Goal: Navigation & Orientation: Find specific page/section

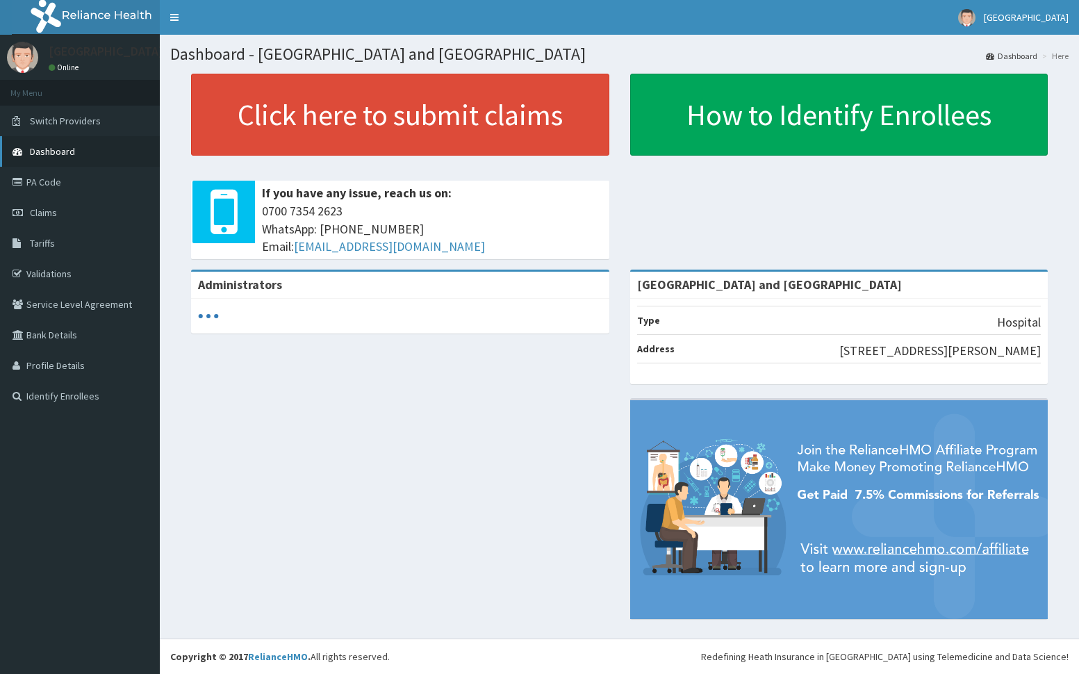
click at [55, 153] on span "Dashboard" at bounding box center [52, 151] width 45 height 13
click at [60, 148] on span "Dashboard" at bounding box center [52, 151] width 45 height 13
click at [59, 147] on span "Dashboard" at bounding box center [52, 151] width 45 height 13
drag, startPoint x: 49, startPoint y: 272, endPoint x: 126, endPoint y: 249, distance: 80.0
click at [49, 272] on link "Validations" at bounding box center [80, 273] width 160 height 31
